Goal: Task Accomplishment & Management: Use online tool/utility

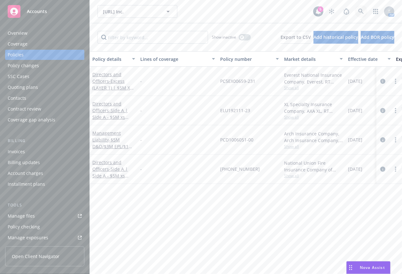
click at [360, 13] on link at bounding box center [360, 11] width 13 height 13
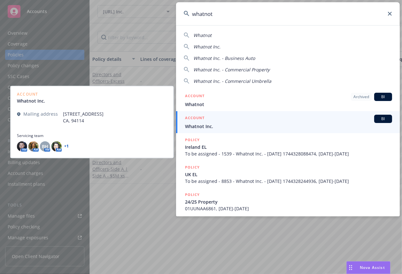
type input "whatnot"
click at [257, 123] on div "ACCOUNT BI Whatnot Inc." at bounding box center [288, 122] width 207 height 15
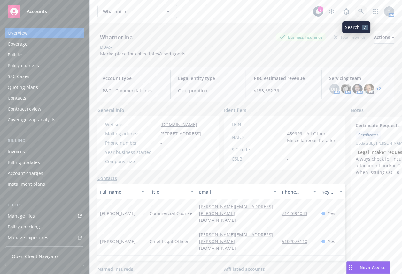
click at [354, 8] on link at bounding box center [360, 11] width 13 height 13
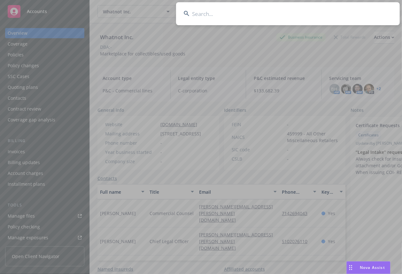
drag, startPoint x: 217, startPoint y: 8, endPoint x: 222, endPoint y: 11, distance: 5.3
click at [218, 9] on input at bounding box center [287, 13] width 223 height 23
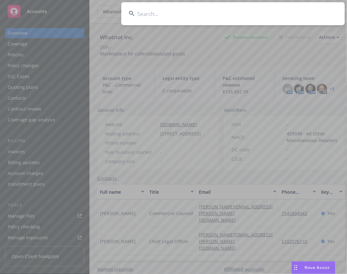
click at [231, 14] on input at bounding box center [232, 13] width 223 height 23
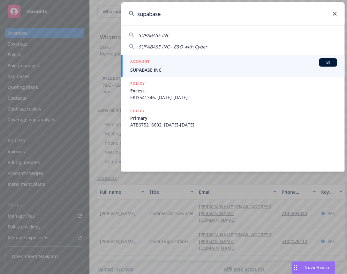
type input "supabase"
click at [196, 60] on div "ACCOUNT BI" at bounding box center [233, 62] width 207 height 8
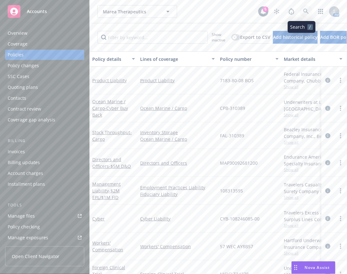
click at [303, 10] on icon at bounding box center [306, 12] width 6 height 6
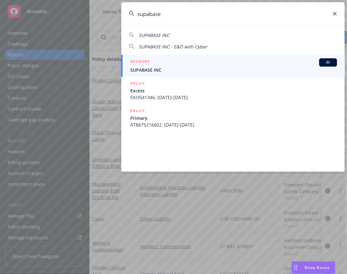
type input "supabase"
click at [209, 56] on link "ACCOUNT BI SUPABASE INC" at bounding box center [232, 66] width 223 height 22
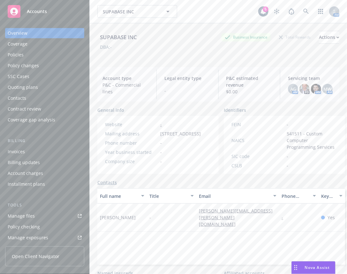
click at [30, 214] on div "Manage files" at bounding box center [21, 216] width 27 height 10
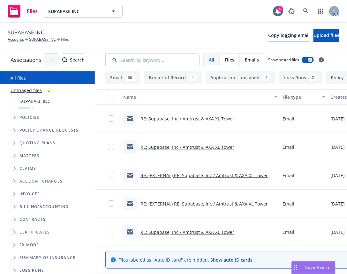
click at [14, 116] on icon "Tree Example" at bounding box center [14, 118] width 3 height 4
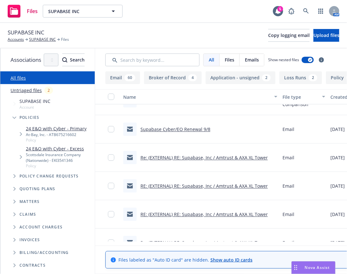
scroll to position [255, 0]
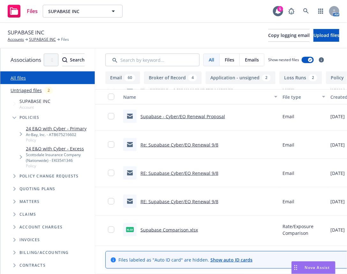
click at [198, 229] on link "Supabase Comparison.xlsx" at bounding box center [168, 230] width 57 height 6
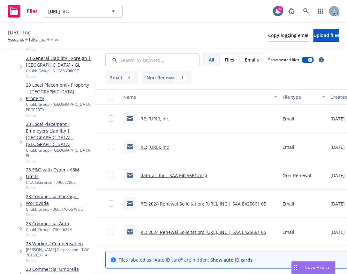
scroll to position [221, 0]
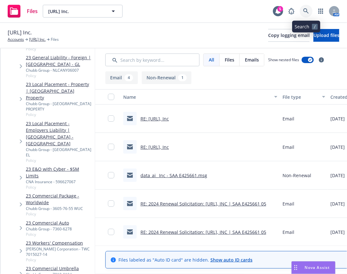
click at [303, 14] on link at bounding box center [306, 11] width 13 height 13
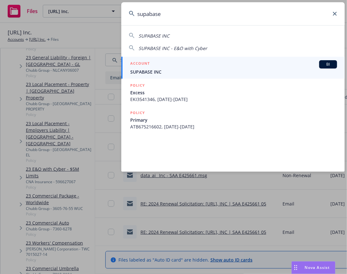
type input "supabase"
click at [206, 66] on div "ACCOUNT BI" at bounding box center [233, 64] width 207 height 8
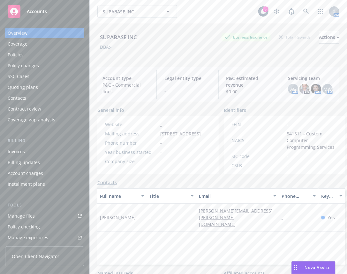
click at [48, 214] on link "Manage files" at bounding box center [44, 216] width 79 height 10
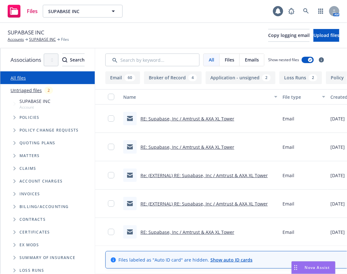
click at [15, 146] on span "Tree Example" at bounding box center [14, 143] width 10 height 10
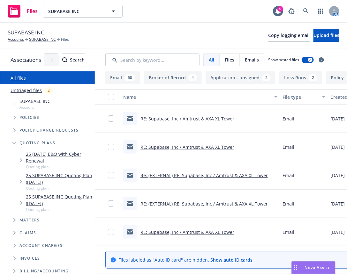
click at [20, 160] on span "Tree Example" at bounding box center [21, 160] width 10 height 10
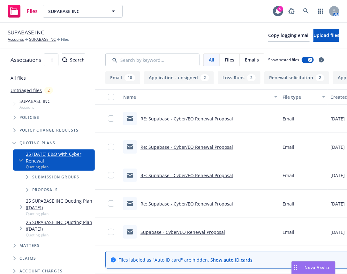
click at [22, 171] on div "Submission groups" at bounding box center [56, 177] width 75 height 13
click at [22, 172] on span "Tree Example" at bounding box center [27, 177] width 10 height 10
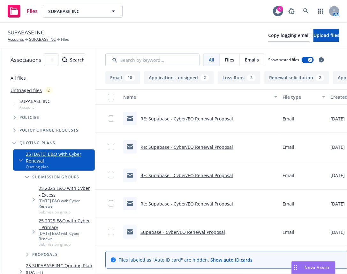
click at [33, 230] on icon "Tree Example" at bounding box center [34, 232] width 2 height 4
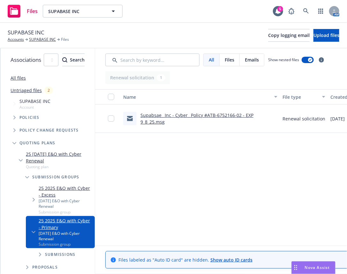
click at [65, 155] on link "25 09/08/25 E&O with Cyber Renewal" at bounding box center [59, 157] width 66 height 13
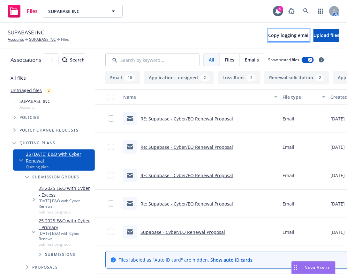
click at [273, 33] on span "Copy logging email" at bounding box center [288, 35] width 41 height 6
click at [35, 42] on link "SUPABASE INC" at bounding box center [42, 40] width 27 height 6
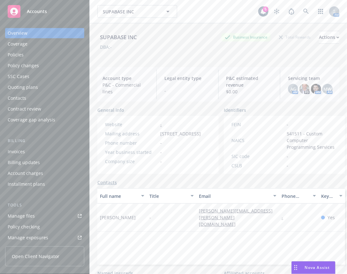
click at [16, 51] on div "Policies" at bounding box center [16, 55] width 16 height 10
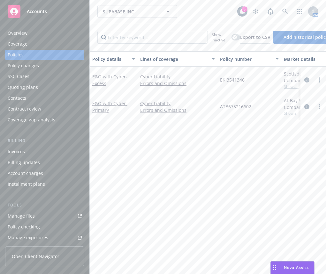
click at [44, 217] on link "Manage files" at bounding box center [44, 216] width 79 height 10
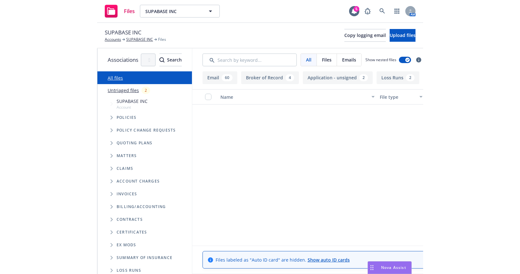
scroll to position [255, 0]
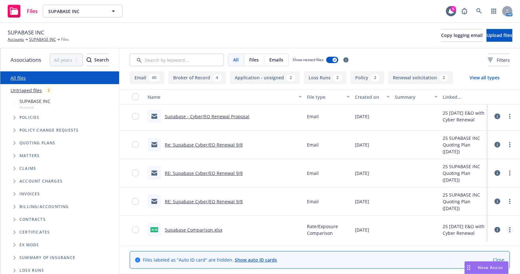
click at [326, 231] on link "more" at bounding box center [510, 230] width 8 height 8
click at [326, 187] on link "Archive" at bounding box center [487, 182] width 64 height 13
click at [326, 36] on button "Upload files" at bounding box center [499, 35] width 26 height 13
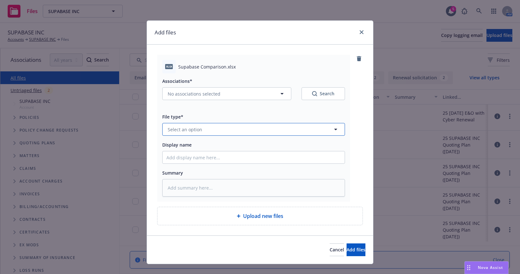
click at [251, 135] on button "Select an option" at bounding box center [253, 129] width 183 height 13
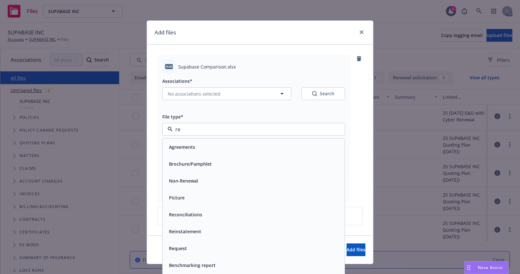
type input "rea"
type textarea "x"
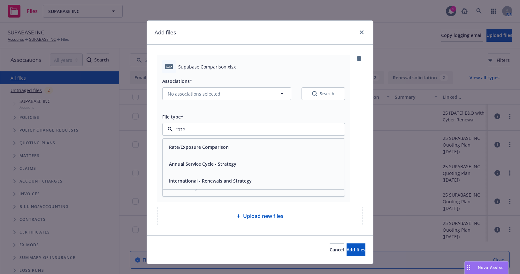
type input "rate"
click at [233, 139] on div "Rate/Exposure Comparison Annual Service Cycle - Strategy International - Renewa…" at bounding box center [253, 164] width 183 height 51
click at [233, 143] on div "Rate/Exposure Comparison" at bounding box center [253, 147] width 174 height 9
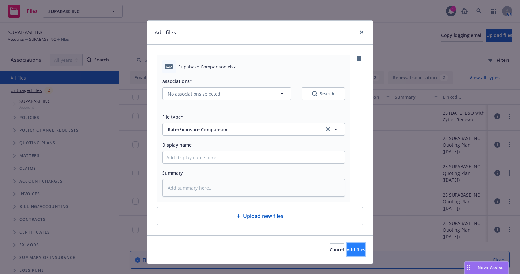
click at [326, 250] on span "Add files" at bounding box center [355, 250] width 19 height 6
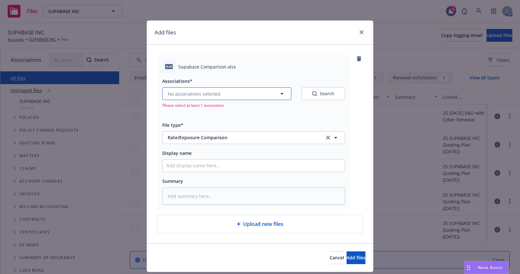
click at [259, 98] on button "No associations selected" at bounding box center [226, 93] width 129 height 13
type textarea "x"
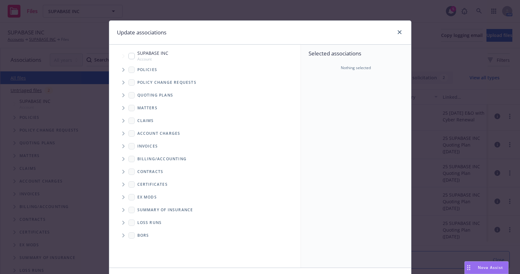
click at [122, 94] on icon "Tree Example" at bounding box center [123, 96] width 3 height 4
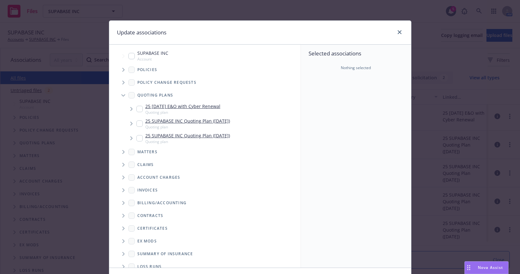
click at [137, 112] on div "25 09/08/25 E&O with Cyber Renewal Quoting plan" at bounding box center [178, 109] width 84 height 12
checkbox input "true"
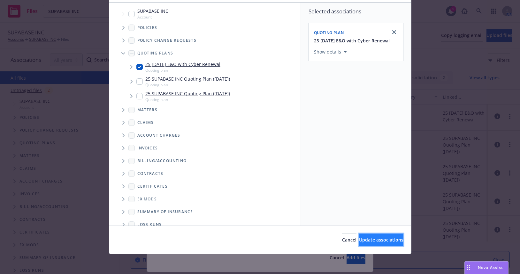
click at [326, 236] on button "Update associations" at bounding box center [381, 240] width 44 height 13
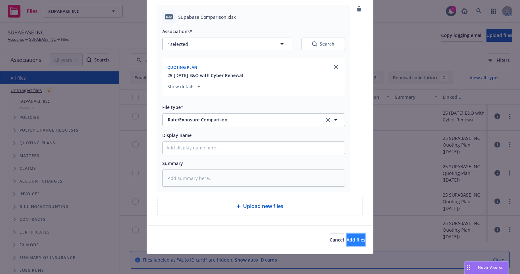
click at [326, 239] on button "Add files" at bounding box center [355, 240] width 19 height 13
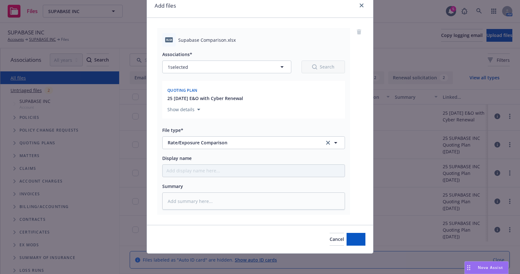
scroll to position [26, 0]
type textarea "x"
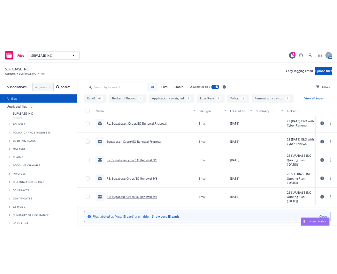
scroll to position [283, 0]
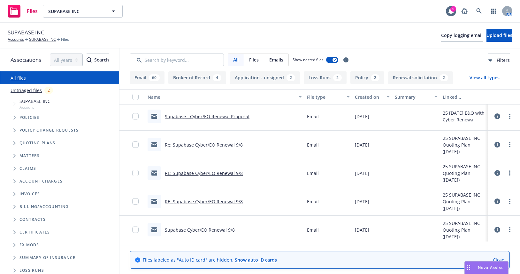
click at [241, 14] on div "Files SUPABASE INC SUPABASE INC 5 AM" at bounding box center [260, 11] width 520 height 23
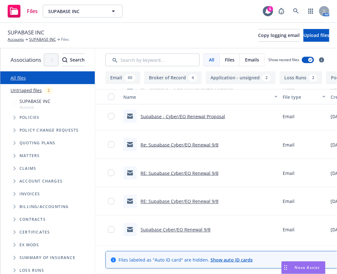
drag, startPoint x: 221, startPoint y: 9, endPoint x: 233, endPoint y: 7, distance: 12.6
click at [221, 9] on div "Files SUPABASE INC SUPABASE INC 5 AM" at bounding box center [168, 11] width 337 height 23
click at [292, 9] on link at bounding box center [295, 11] width 13 height 13
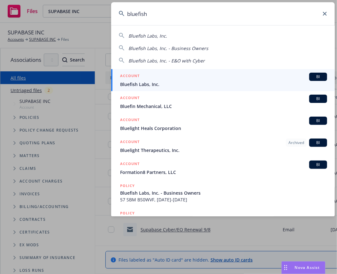
type input "bluefish"
click at [207, 79] on div "ACCOUNT BI" at bounding box center [223, 77] width 207 height 8
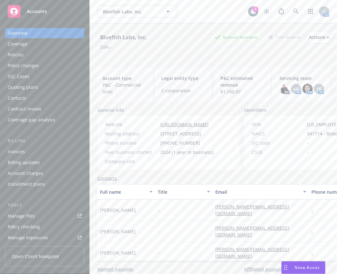
click at [57, 49] on div "Coverage" at bounding box center [45, 44] width 74 height 10
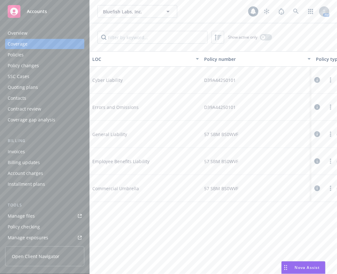
click at [49, 55] on div "Policies" at bounding box center [45, 55] width 74 height 10
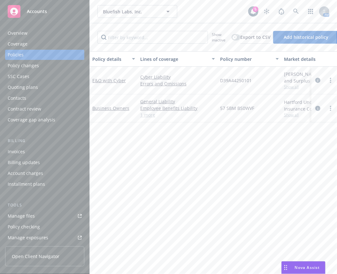
click at [214, 13] on div "Bluefish Labs, Inc. Bluefish Labs, Inc." at bounding box center [172, 11] width 151 height 13
click at [32, 37] on div "Overview" at bounding box center [45, 33] width 74 height 10
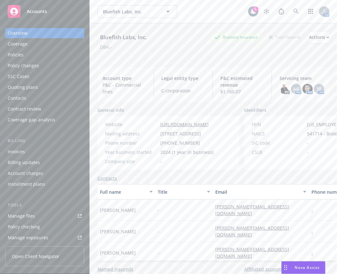
click at [17, 56] on div "Policies" at bounding box center [16, 55] width 16 height 10
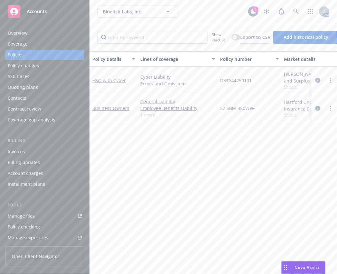
click at [42, 220] on link "Manage files" at bounding box center [44, 216] width 79 height 10
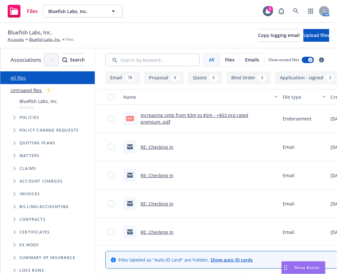
click at [13, 116] on icon "Tree Example" at bounding box center [14, 118] width 3 height 4
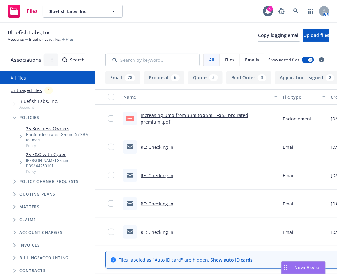
click at [40, 158] on div "[PERSON_NAME] Group - D39A44250101" at bounding box center [59, 163] width 66 height 11
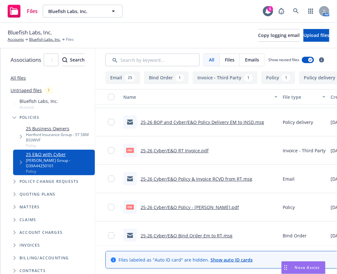
scroll to position [678, 0]
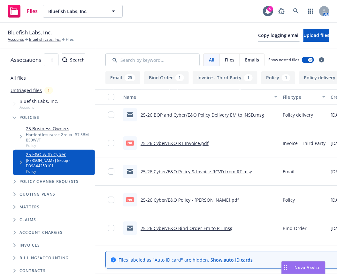
click at [205, 200] on link "25-26 Cyber/E&O Policy - [PERSON_NAME].pdf" at bounding box center [189, 200] width 98 height 6
